Goal: Obtain resource: Download file/media

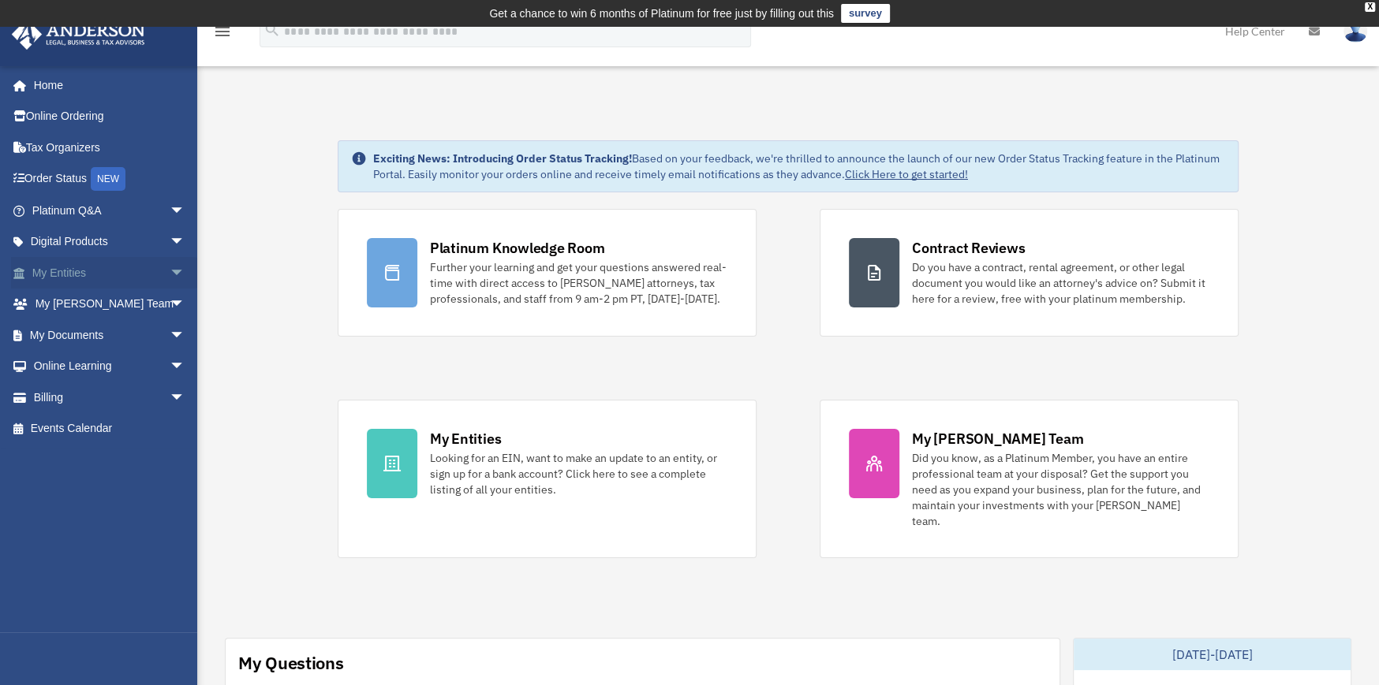
click at [79, 269] on link "My Entities arrow_drop_down" at bounding box center [110, 273] width 198 height 32
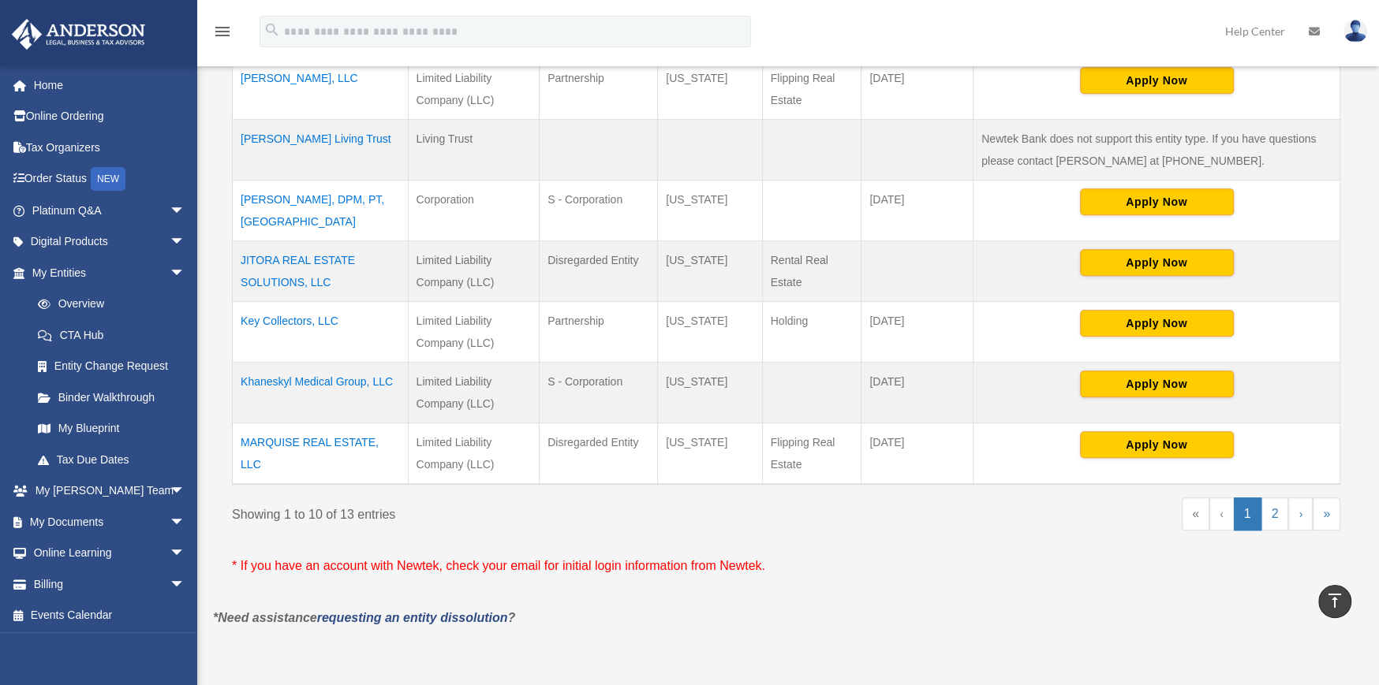
scroll to position [631, 0]
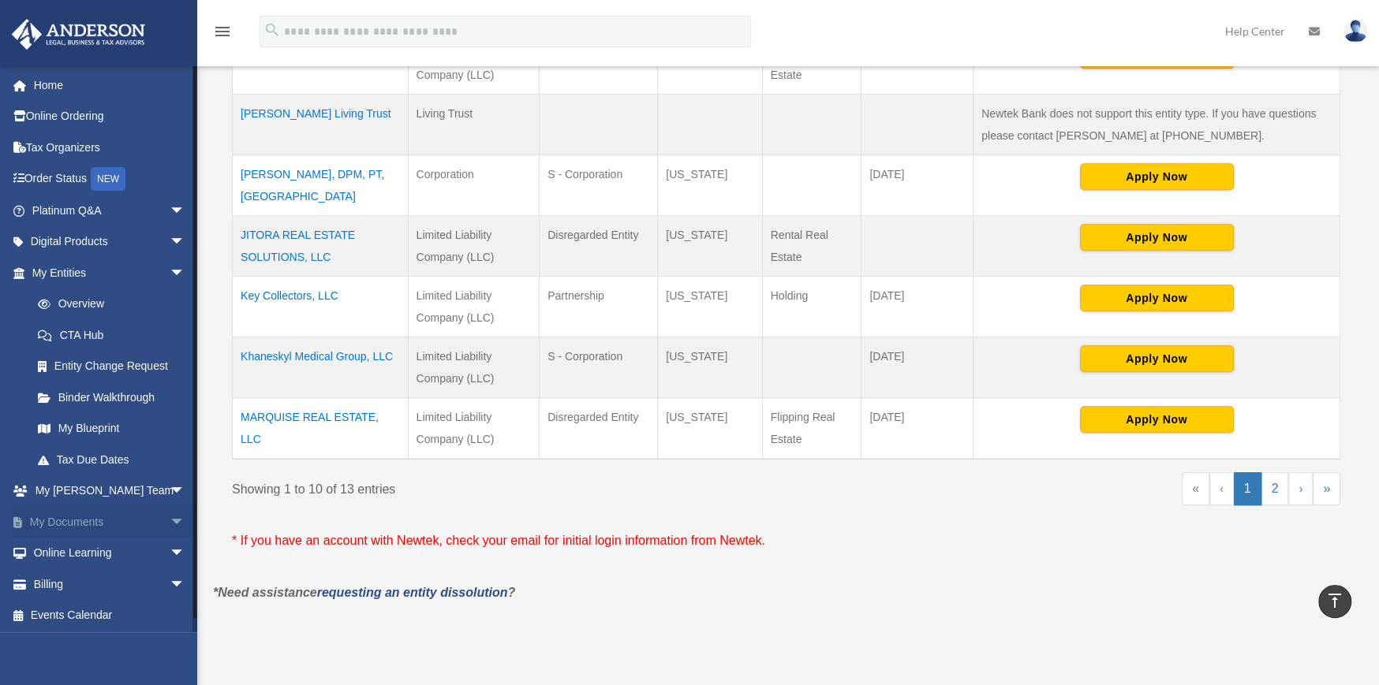
click at [170, 518] on span "arrow_drop_down" at bounding box center [186, 522] width 32 height 32
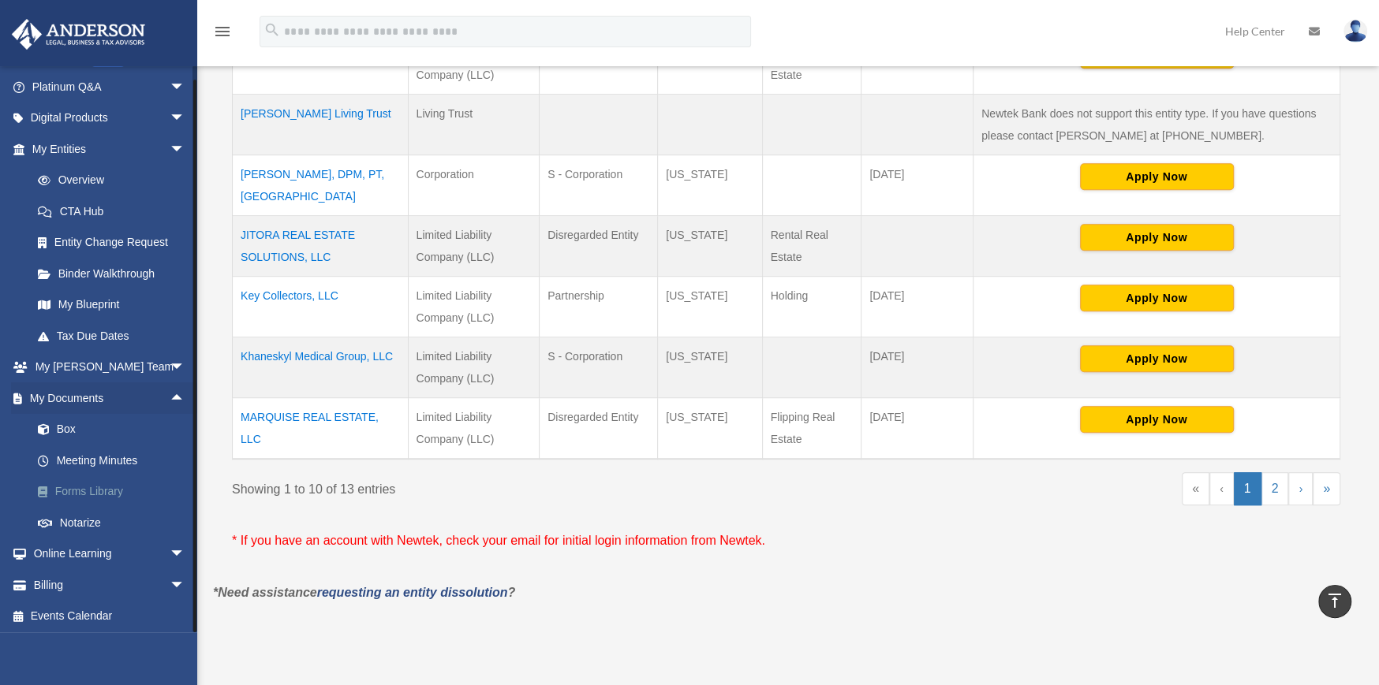
scroll to position [126, 0]
click at [98, 487] on link "Forms Library" at bounding box center [115, 490] width 187 height 32
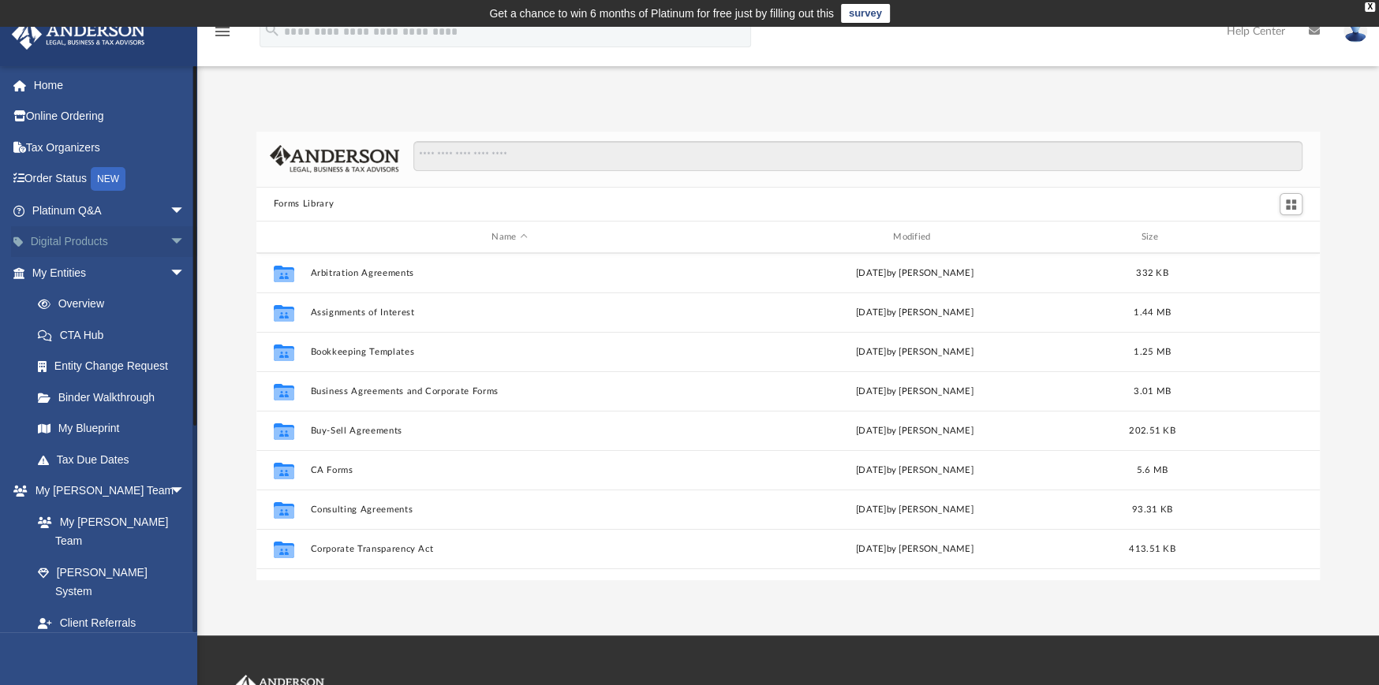
click at [170, 242] on span "arrow_drop_down" at bounding box center [186, 242] width 32 height 32
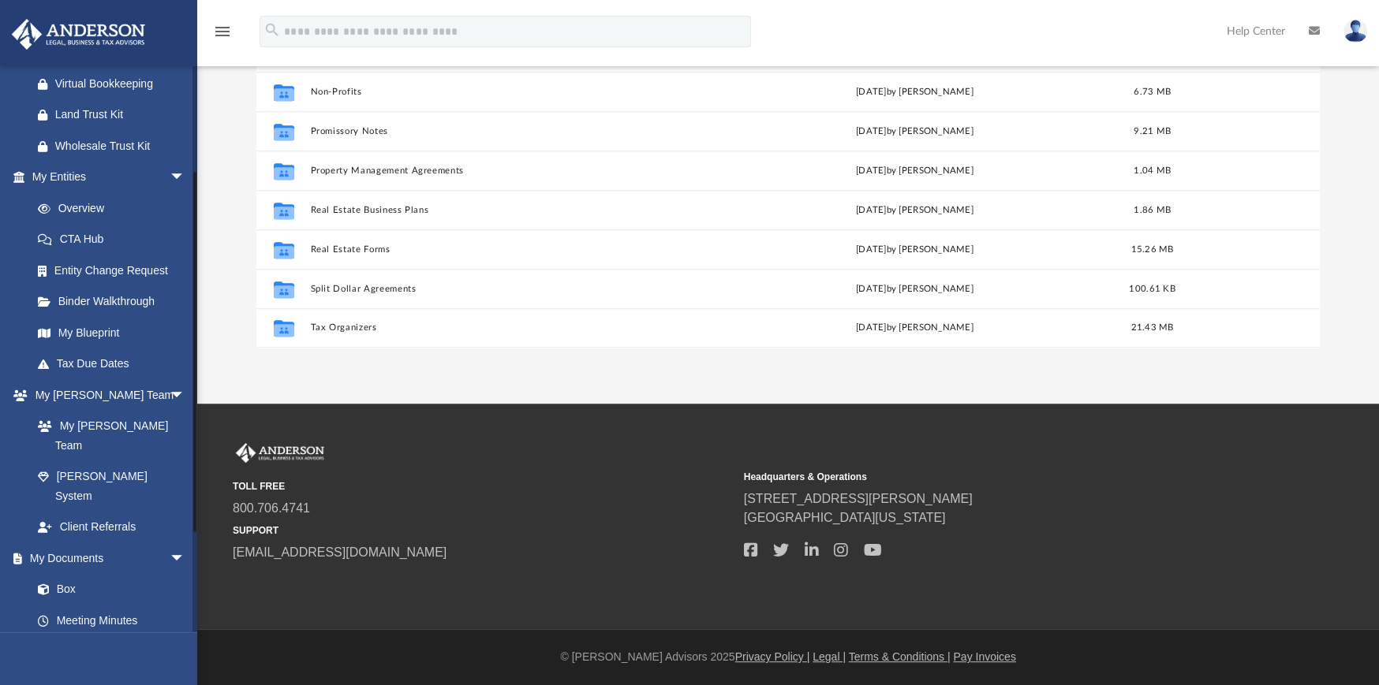
scroll to position [173, 0]
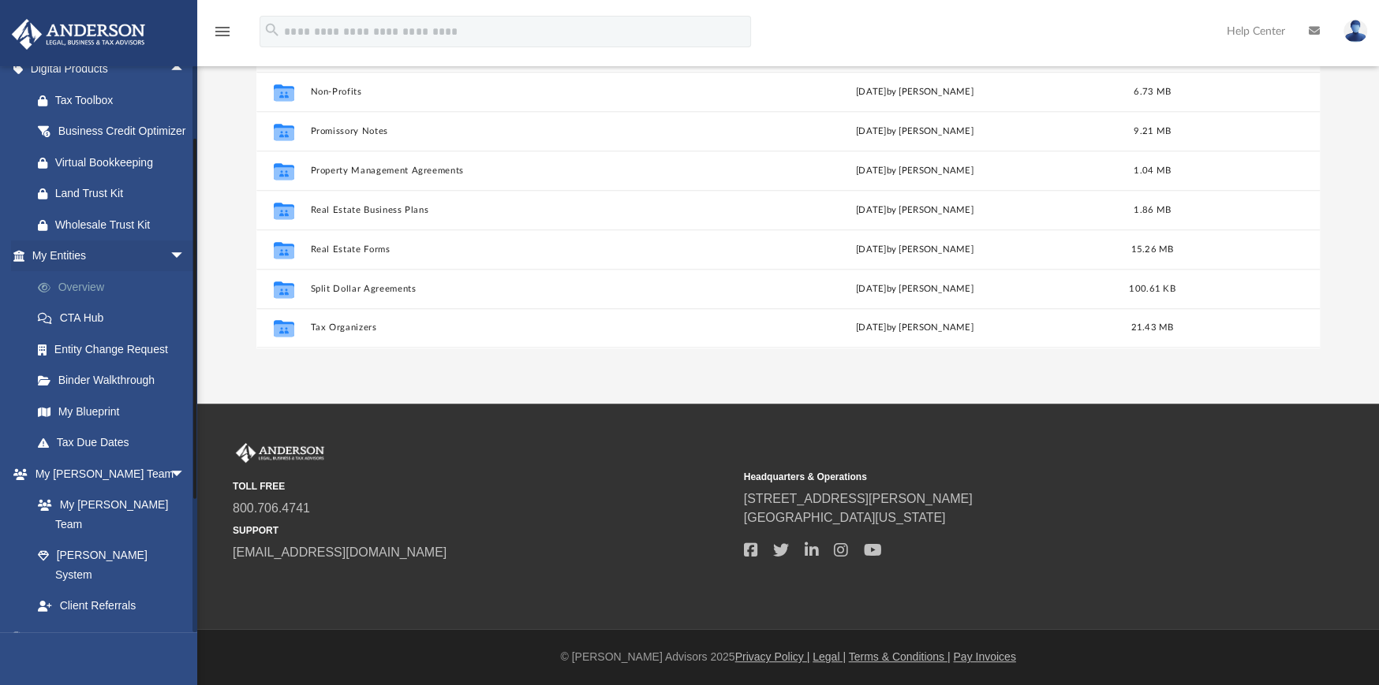
click at [95, 303] on link "Overview" at bounding box center [115, 287] width 187 height 32
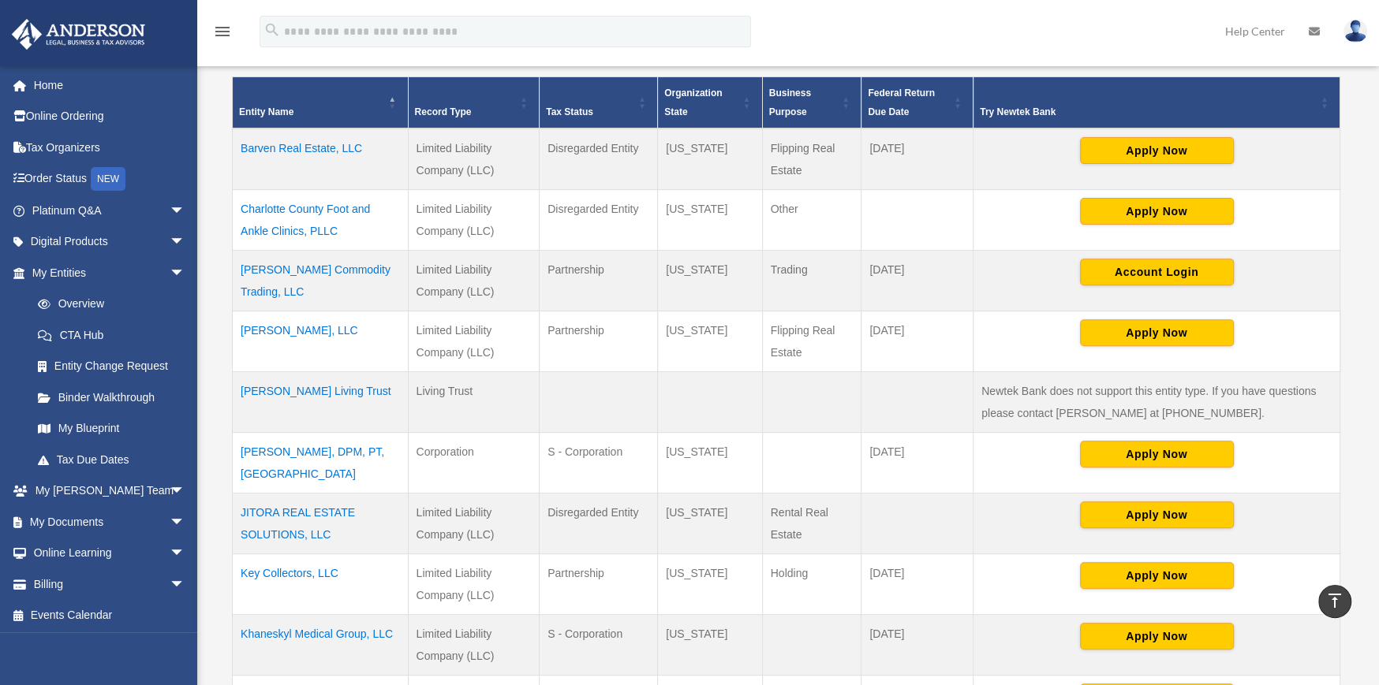
scroll to position [316, 0]
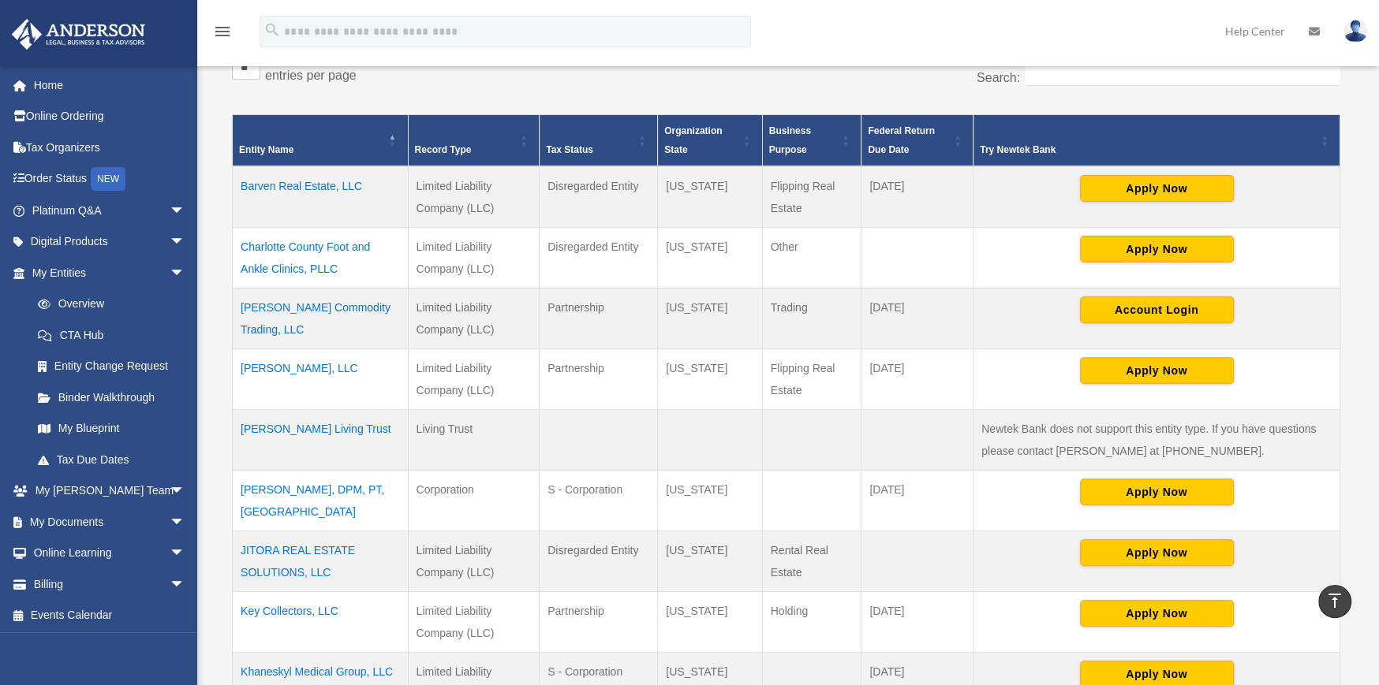
click at [269, 301] on td "[PERSON_NAME] Commodity Trading, LLC" at bounding box center [321, 318] width 176 height 61
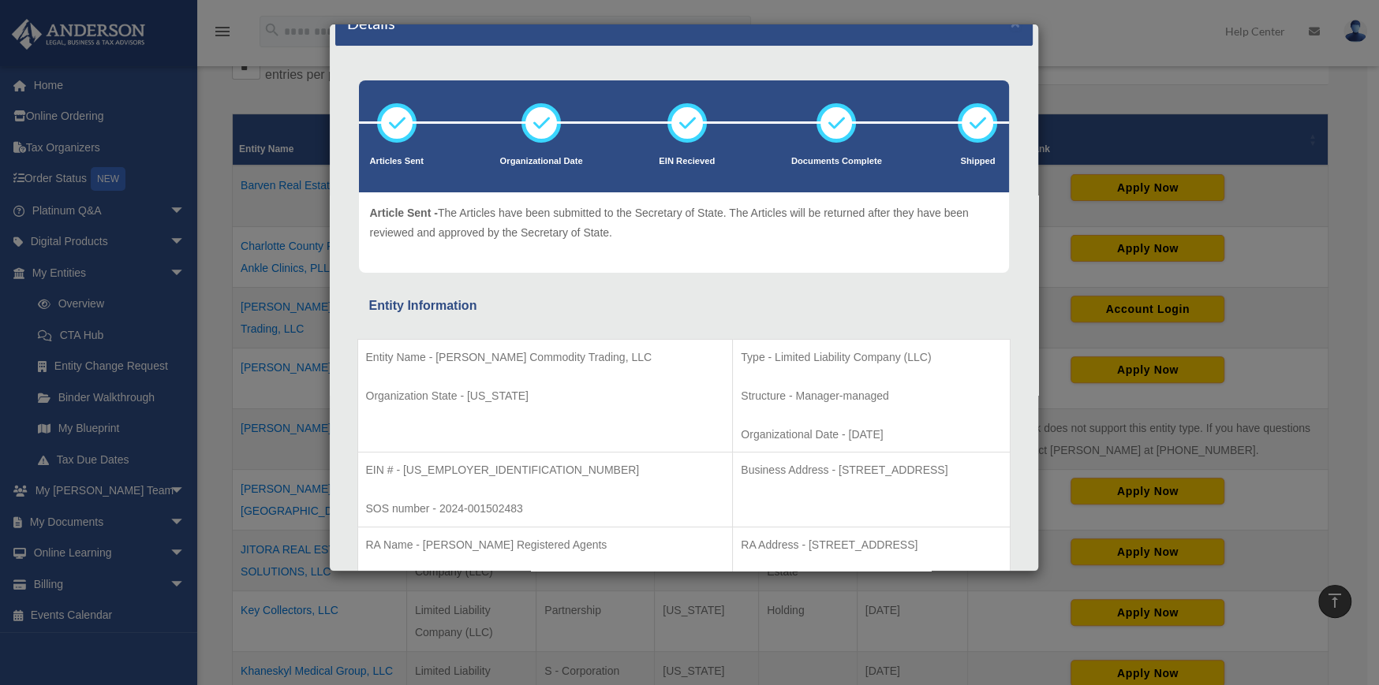
scroll to position [0, 0]
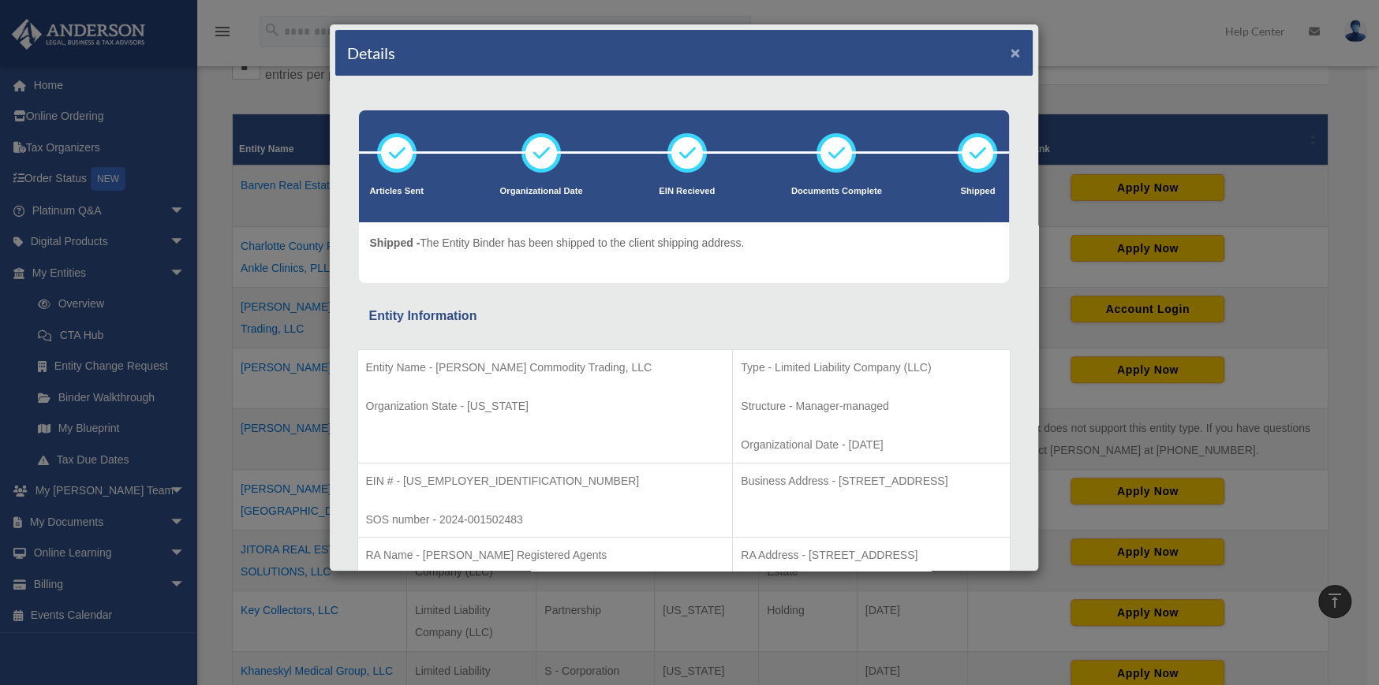
click at [1010, 54] on button "×" at bounding box center [1015, 52] width 10 height 17
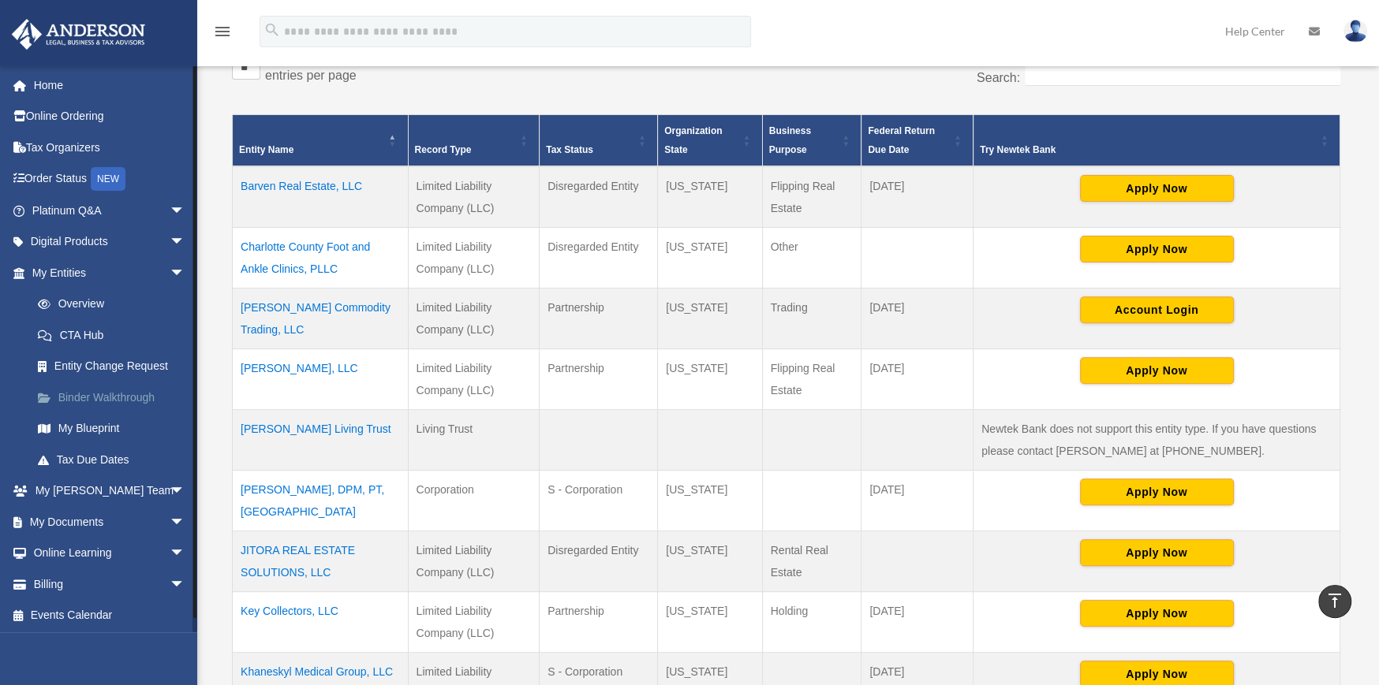
click at [116, 393] on link "Binder Walkthrough" at bounding box center [115, 398] width 187 height 32
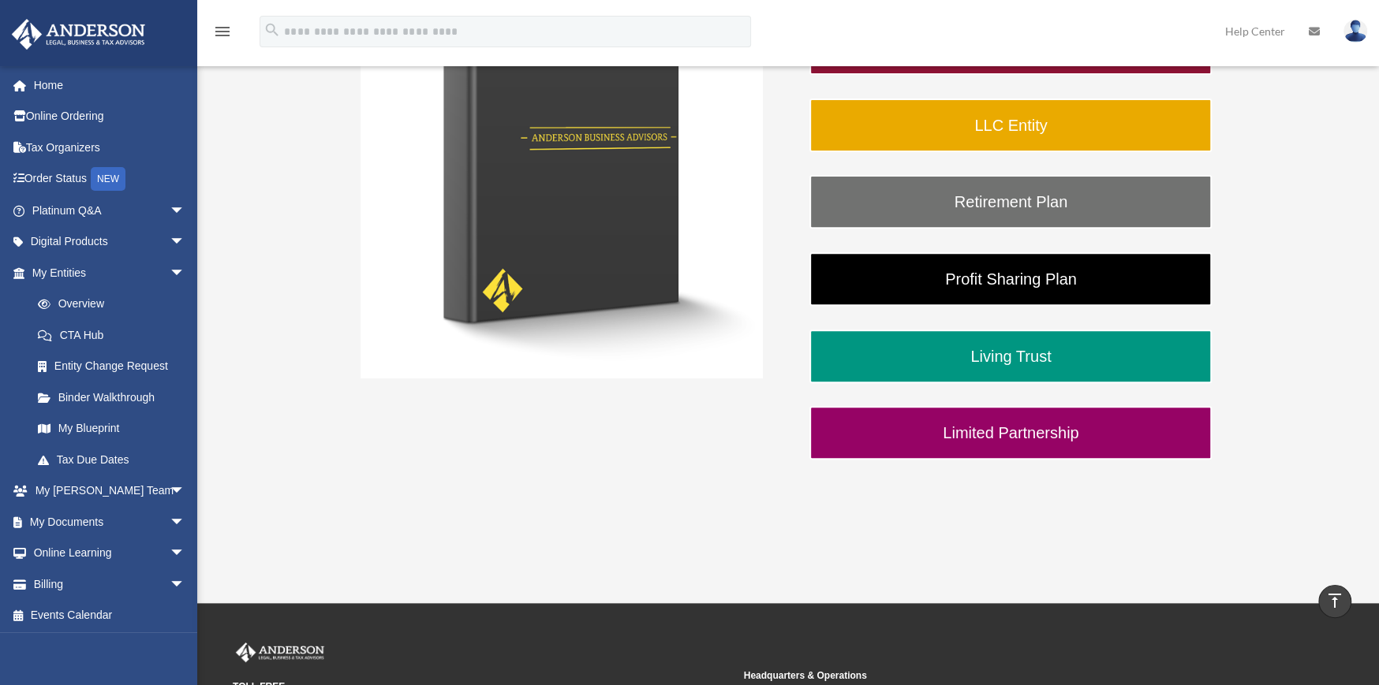
scroll to position [394, 0]
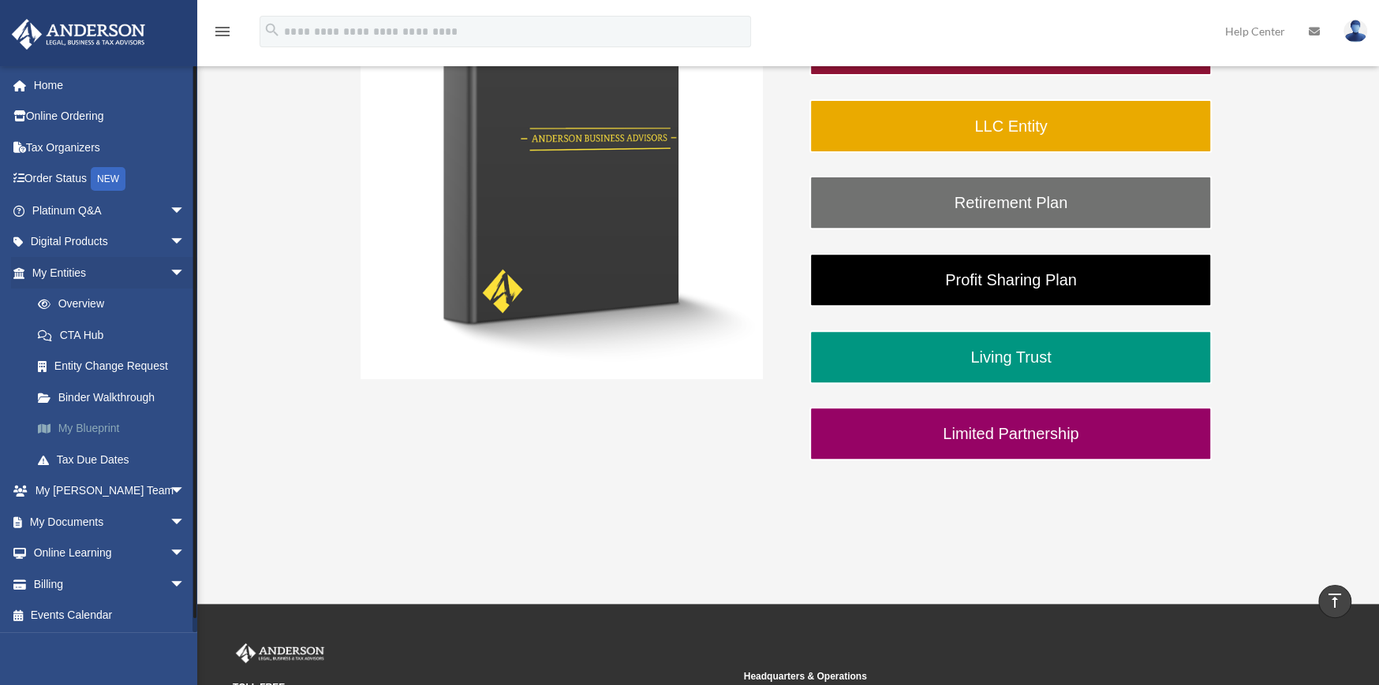
click at [90, 429] on link "My Blueprint" at bounding box center [115, 429] width 187 height 32
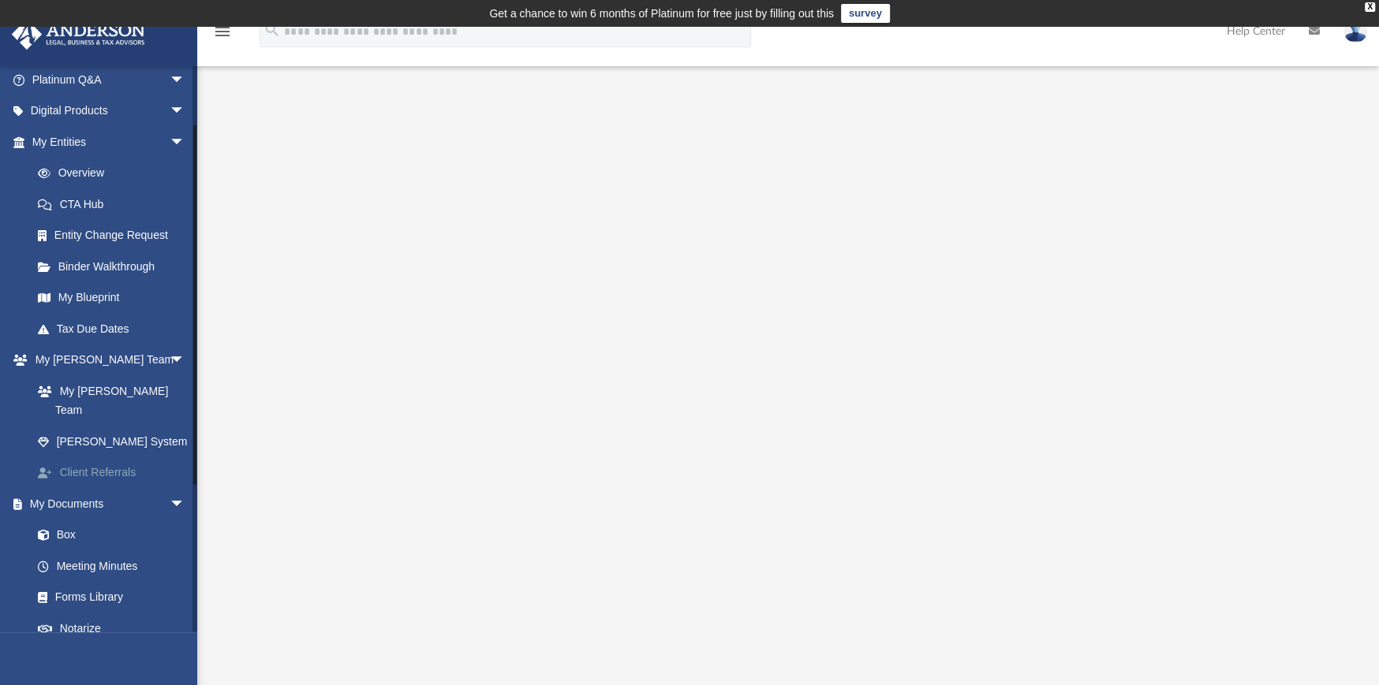
scroll to position [237, 0]
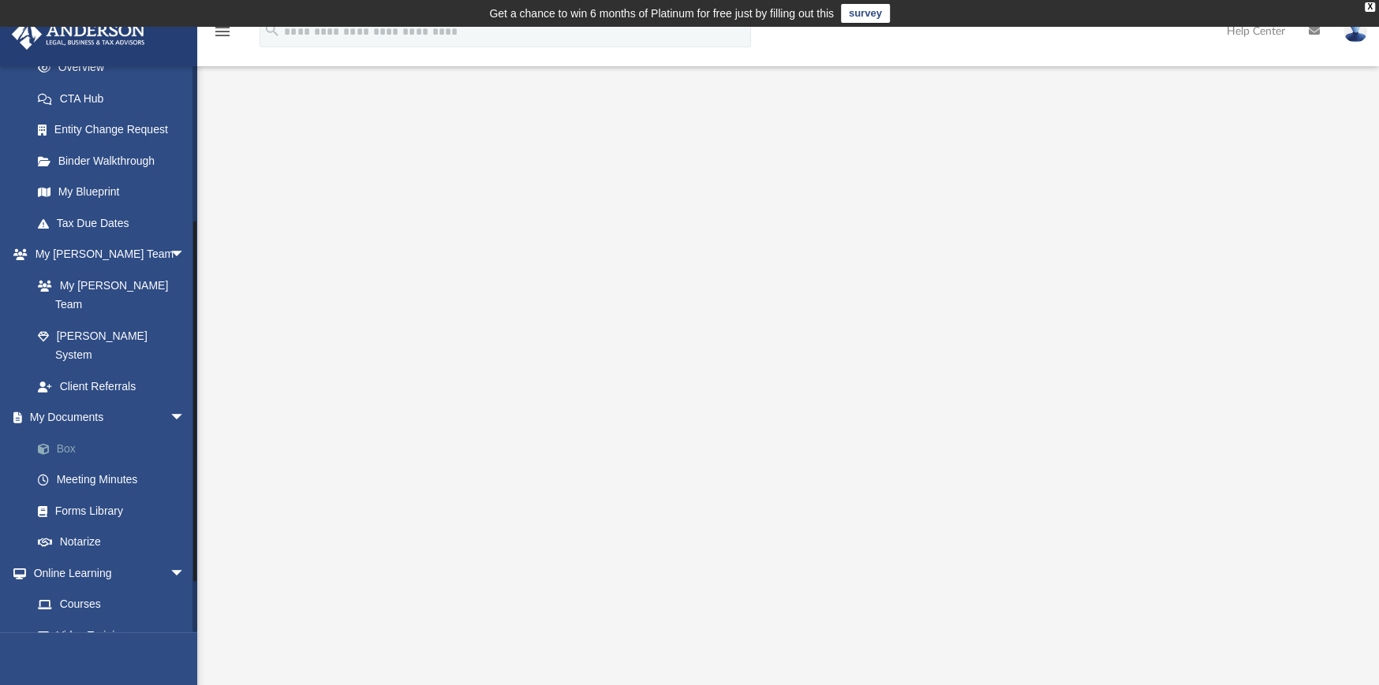
click at [61, 433] on link "Box" at bounding box center [115, 449] width 187 height 32
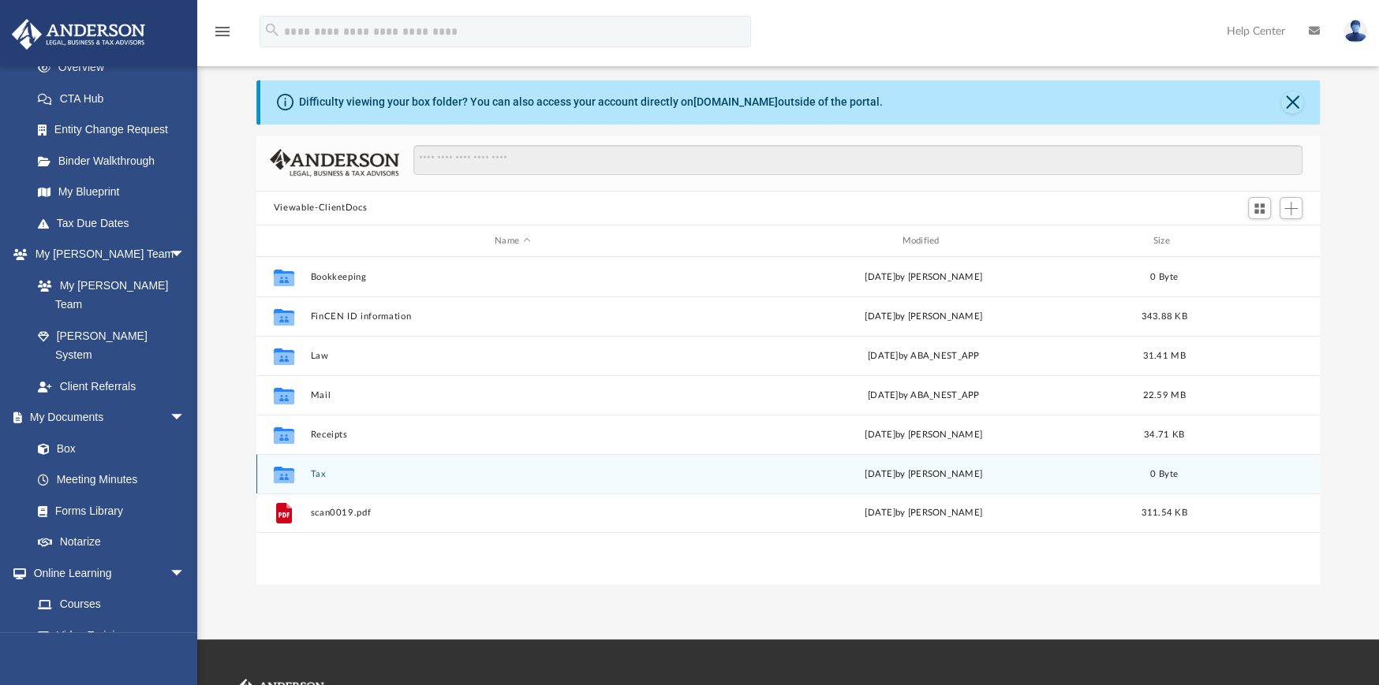
scroll to position [79, 0]
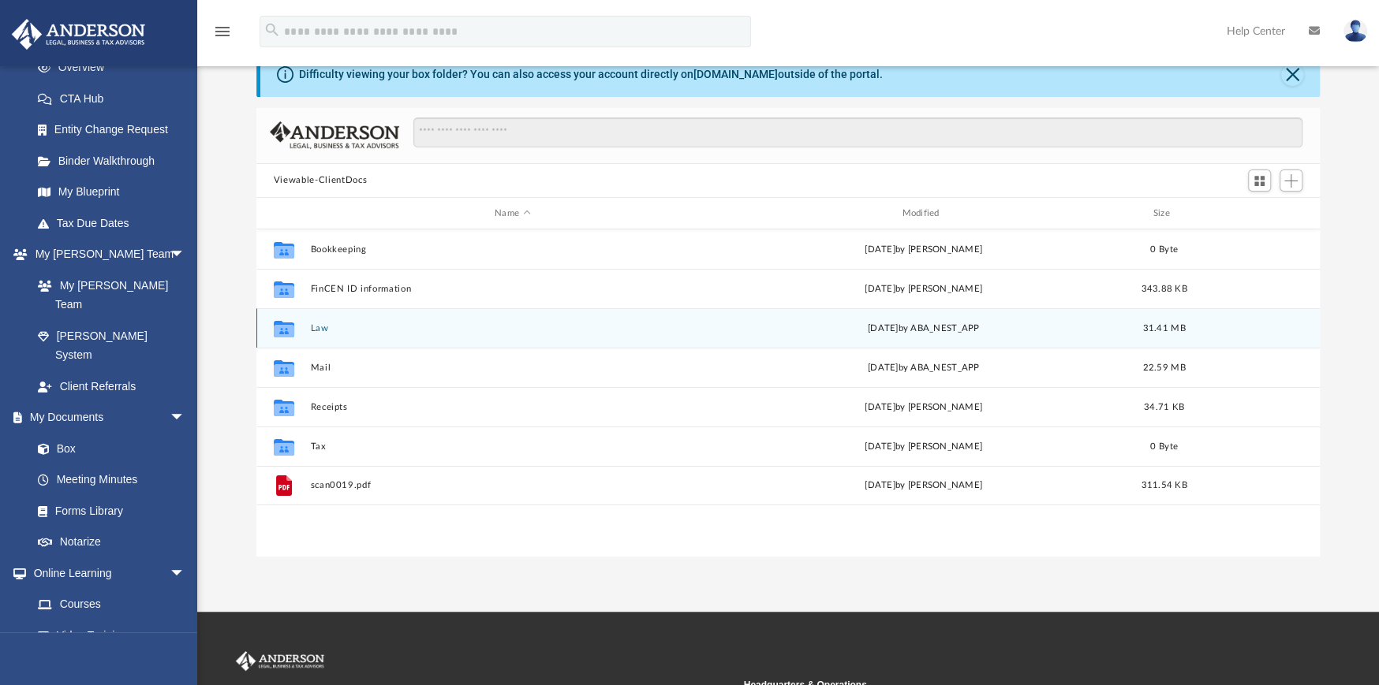
click at [319, 329] on button "Law" at bounding box center [512, 328] width 404 height 10
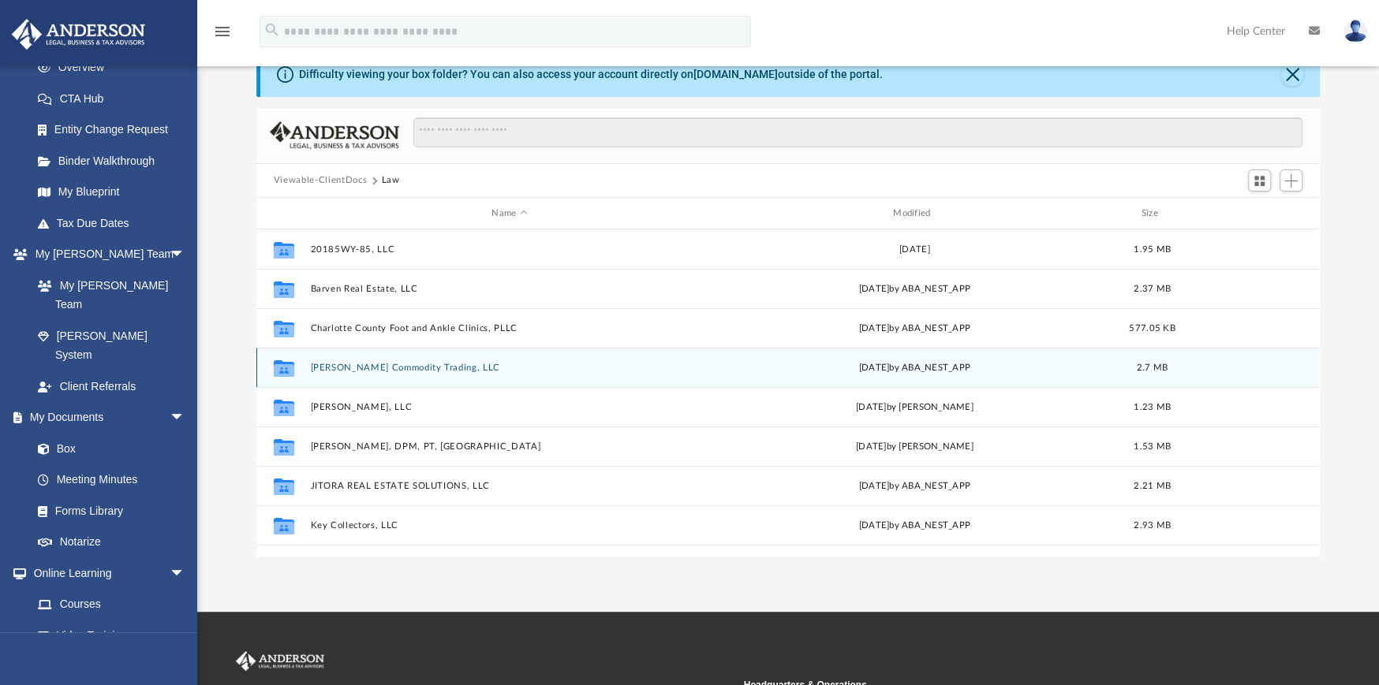
click at [330, 369] on button "[PERSON_NAME] Commodity Trading, LLC" at bounding box center [509, 368] width 398 height 10
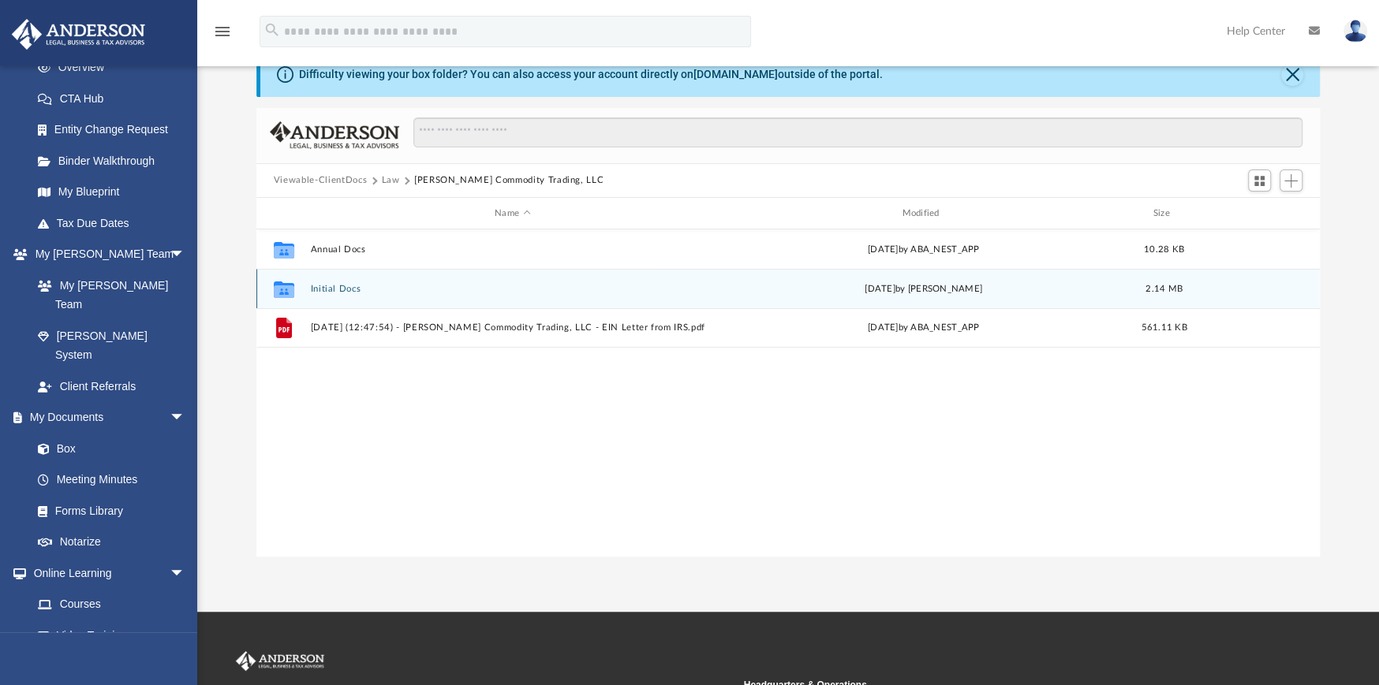
click at [330, 288] on button "Initial Docs" at bounding box center [512, 289] width 404 height 10
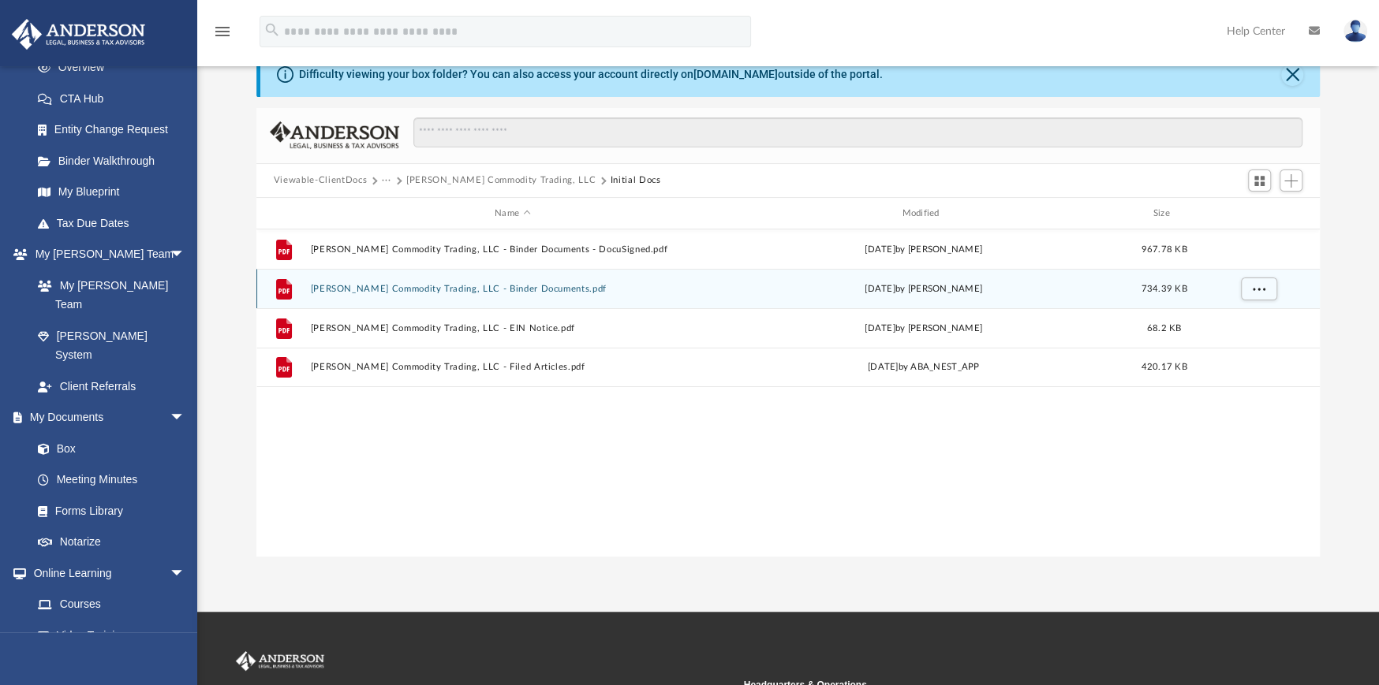
click at [366, 286] on button "[PERSON_NAME] Commodity Trading, LLC - Binder Documents.pdf" at bounding box center [512, 289] width 404 height 10
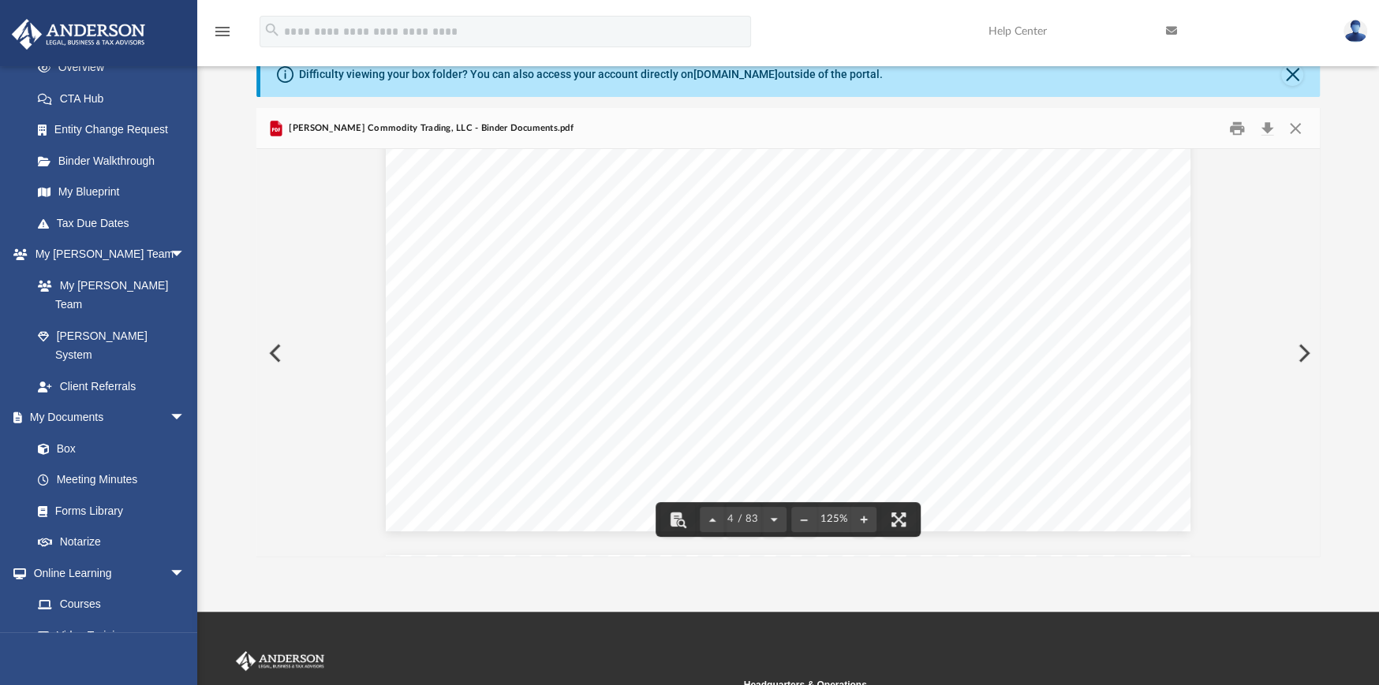
scroll to position [3786, 0]
click at [1294, 129] on button "Close" at bounding box center [1295, 128] width 28 height 24
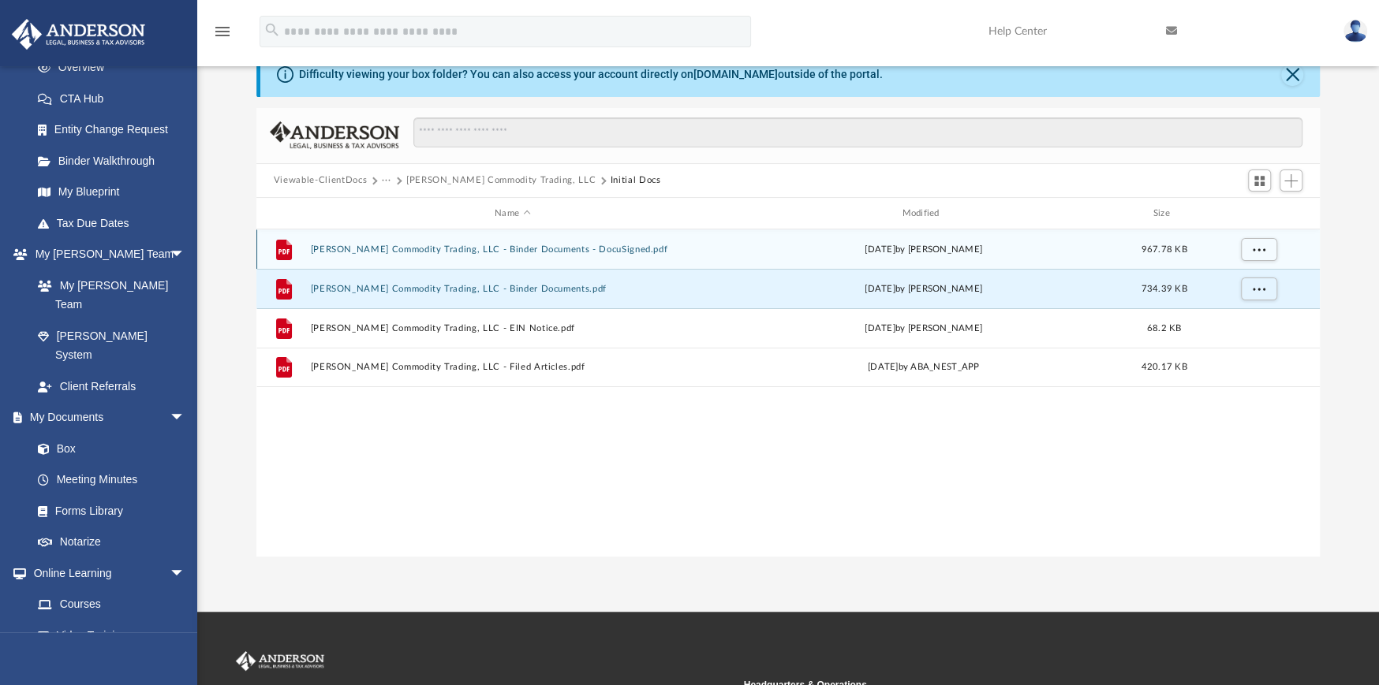
click at [348, 247] on button "[PERSON_NAME] Commodity Trading, LLC - Binder Documents - DocuSigned.pdf" at bounding box center [512, 250] width 404 height 10
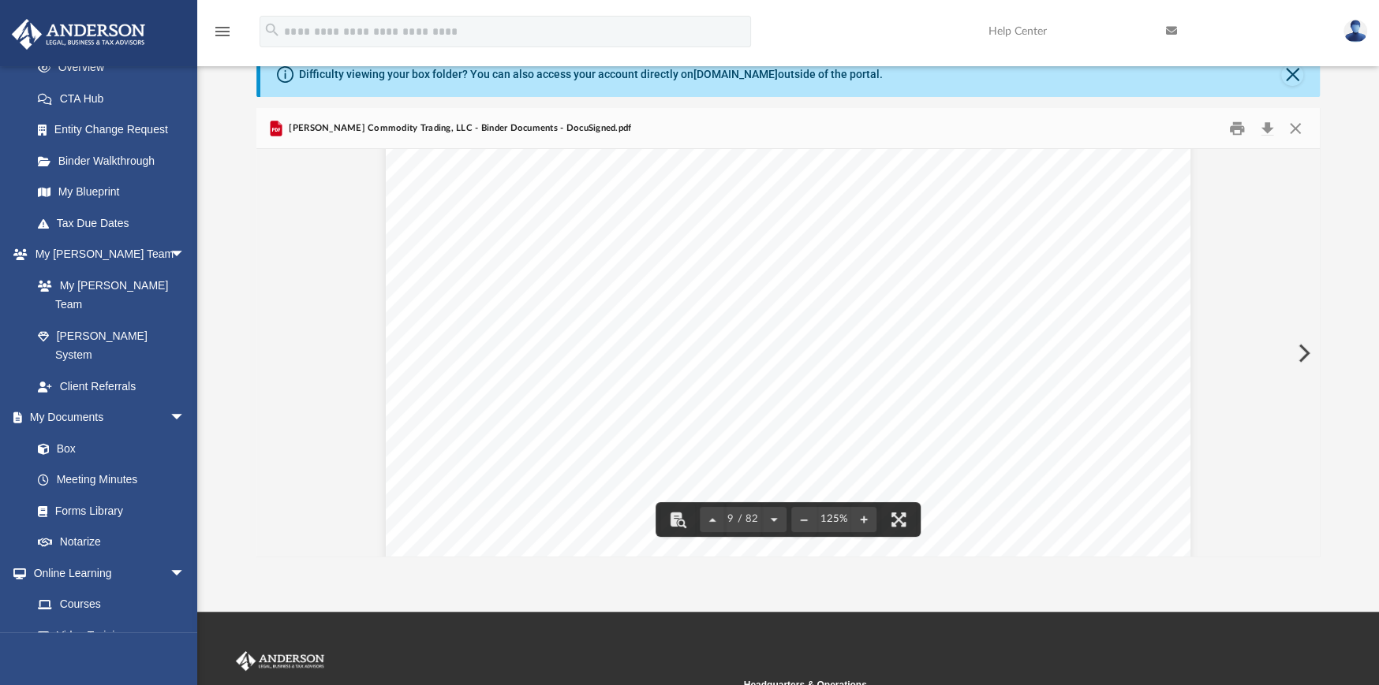
scroll to position [8578, 0]
click at [1238, 128] on button "Print" at bounding box center [1238, 128] width 32 height 24
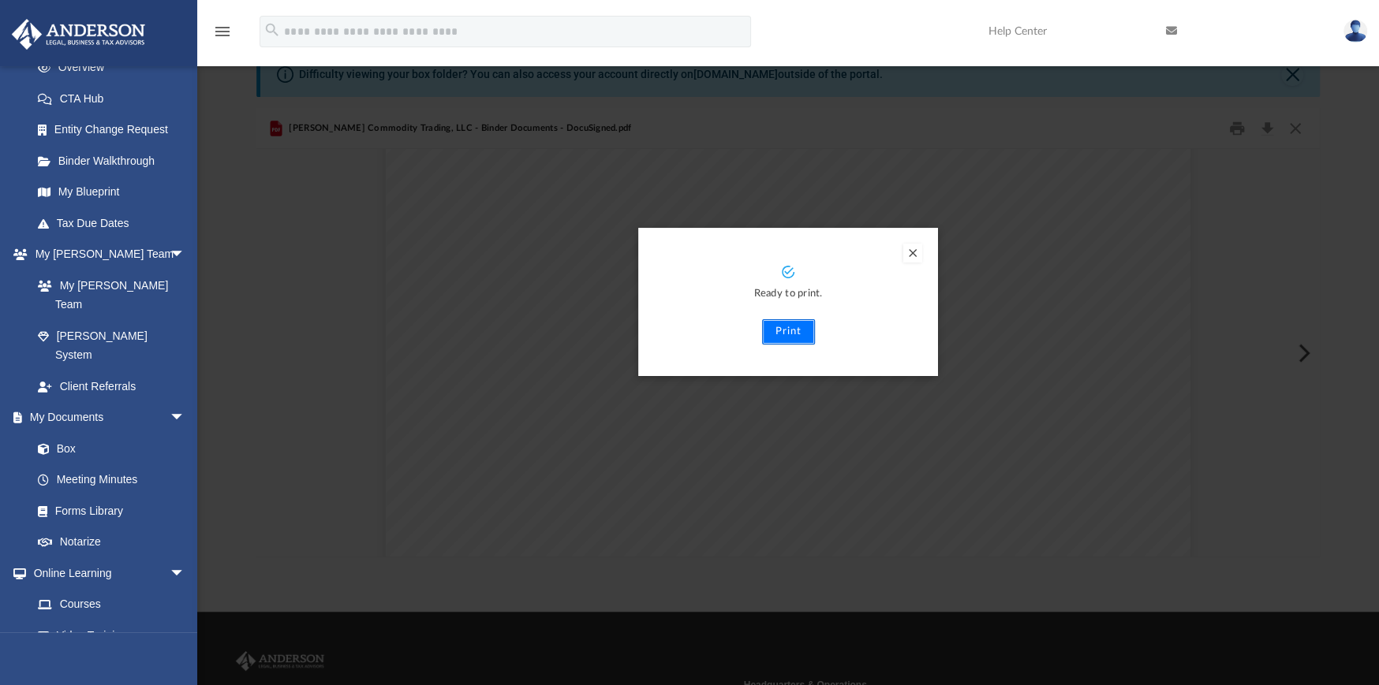
click at [793, 332] on button "Print" at bounding box center [788, 331] width 53 height 25
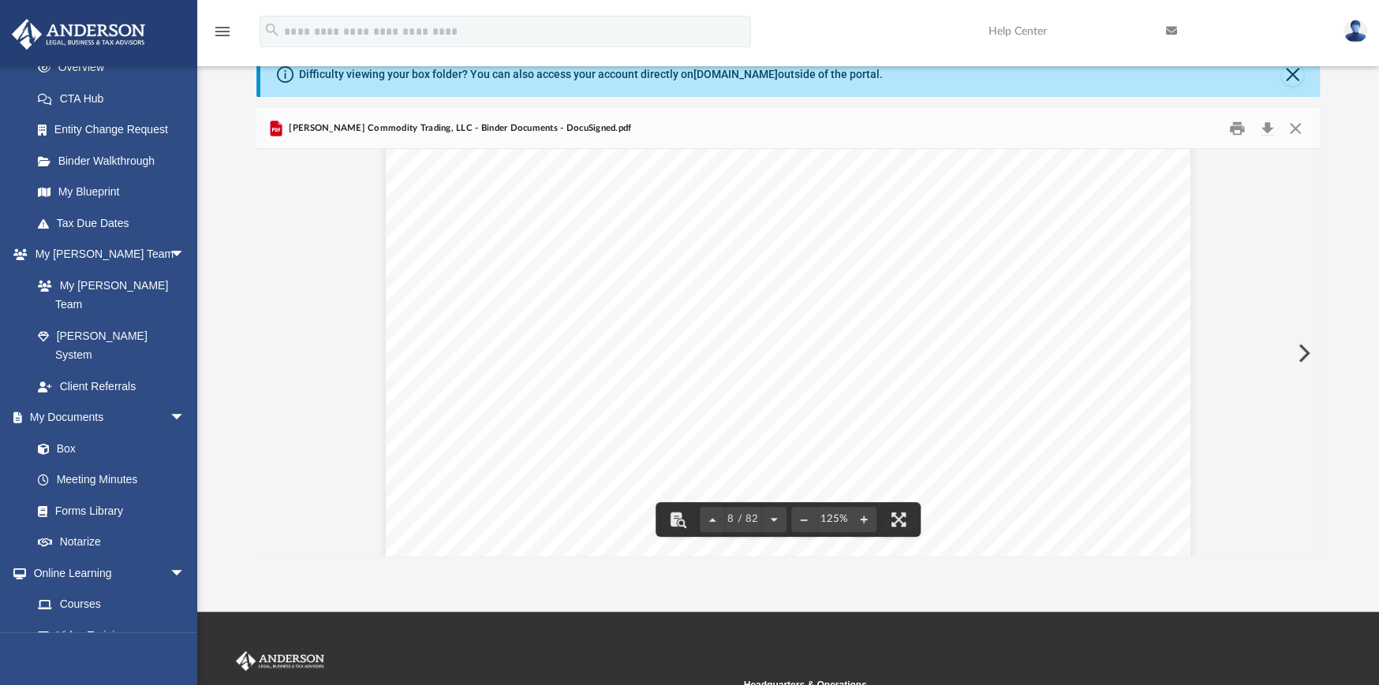
scroll to position [7631, 0]
click at [1298, 127] on button "Close" at bounding box center [1295, 128] width 28 height 24
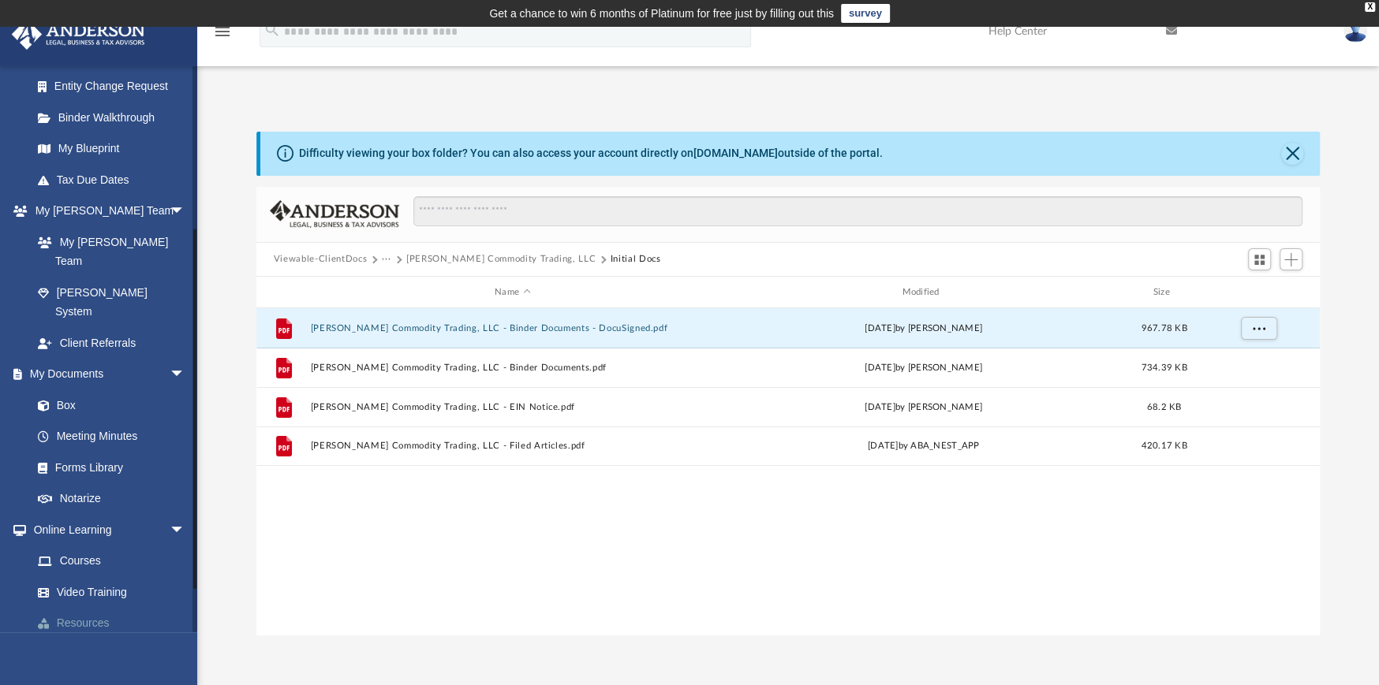
scroll to position [313, 0]
